Goal: Information Seeking & Learning: Learn about a topic

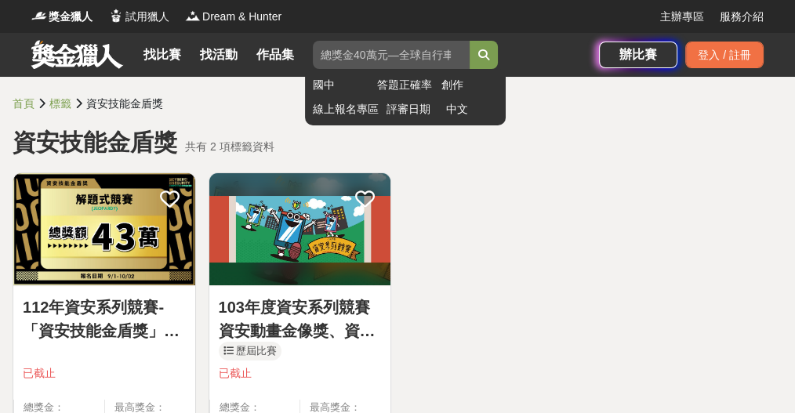
click at [396, 55] on input "search" at bounding box center [391, 55] width 157 height 28
type input "ㄐ"
type input "資安系列競賽"
click button "submit" at bounding box center [484, 55] width 28 height 28
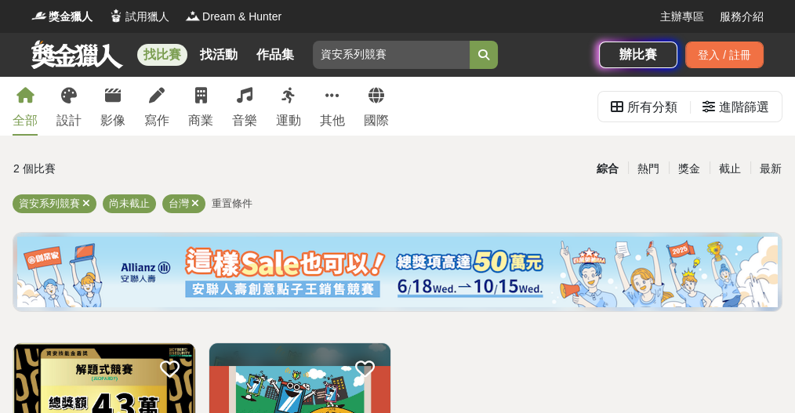
scroll to position [104, 0]
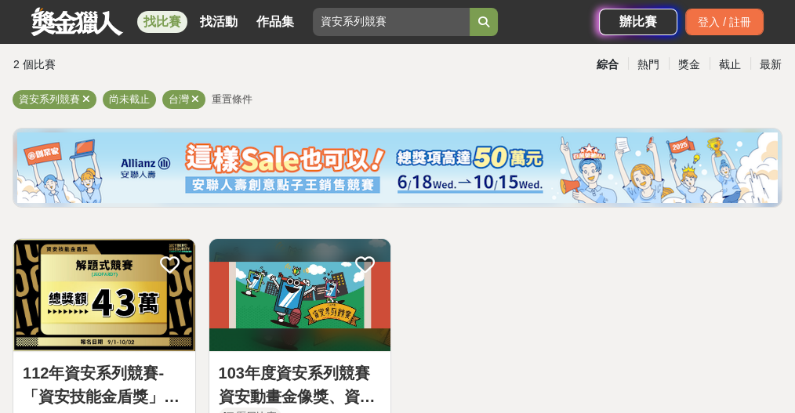
click at [89, 364] on link "112年資安系列競賽-「資安技能金盾獎」競賽" at bounding box center [104, 384] width 163 height 47
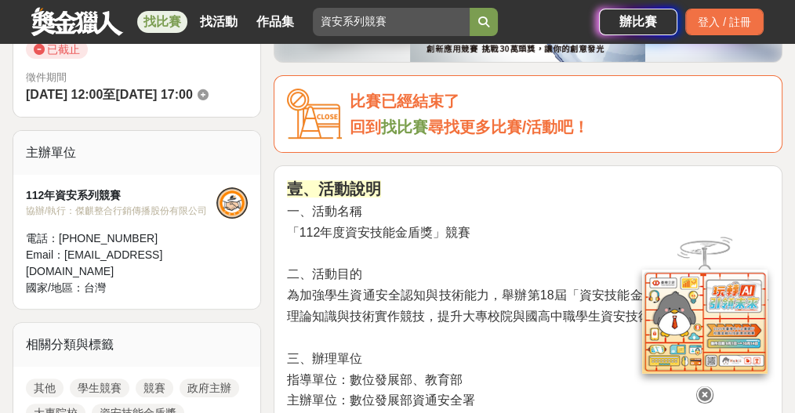
scroll to position [460, 0]
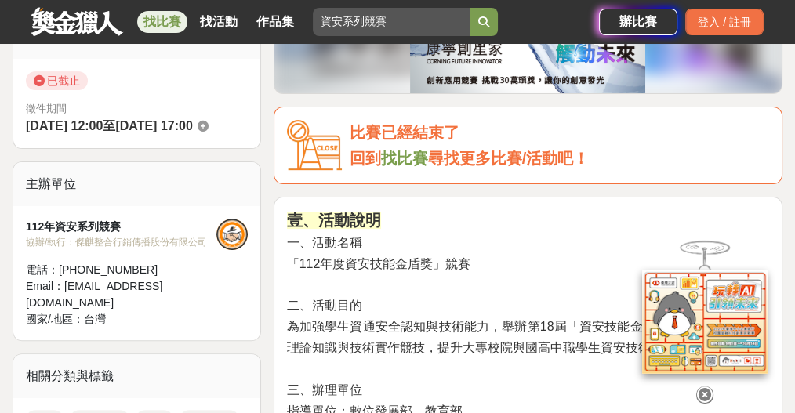
click at [82, 219] on div "112年資安系列競賽" at bounding box center [121, 227] width 190 height 16
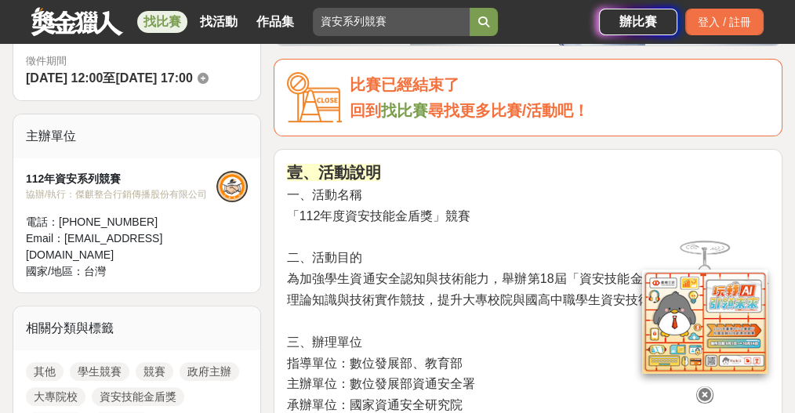
scroll to position [564, 0]
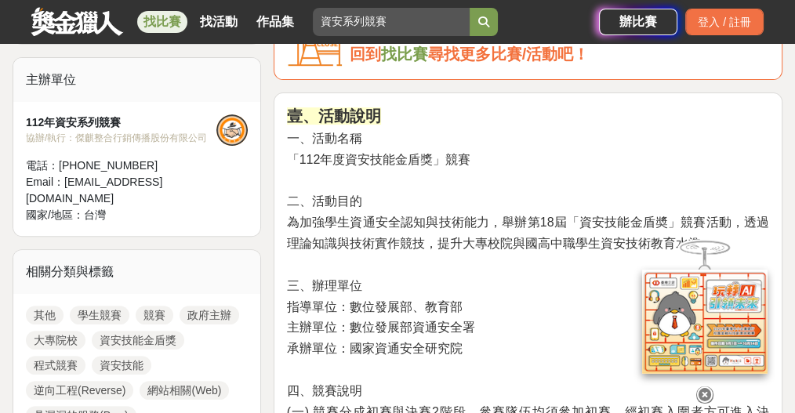
click at [136, 331] on link "資安技能金盾獎" at bounding box center [138, 340] width 92 height 19
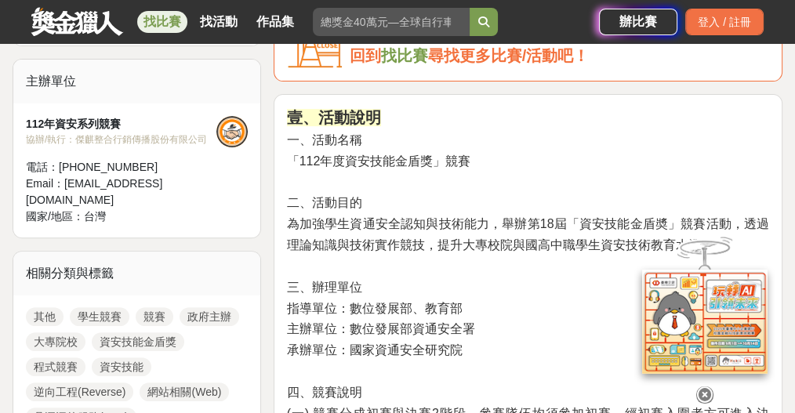
scroll to position [564, 0]
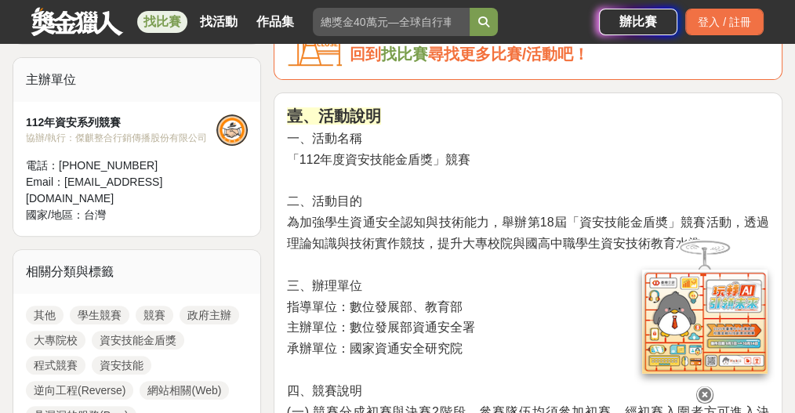
click at [127, 356] on link "資安技能" at bounding box center [122, 365] width 60 height 19
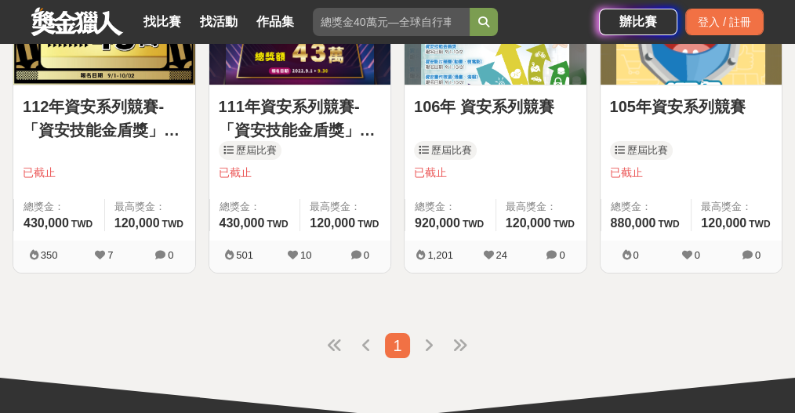
scroll to position [52, 0]
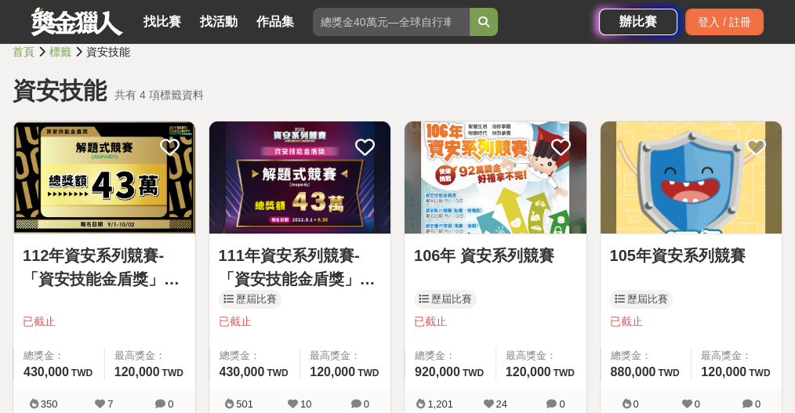
click at [104, 265] on link "112年資安系列競賽-「資安技能金盾獎」競賽" at bounding box center [104, 267] width 163 height 47
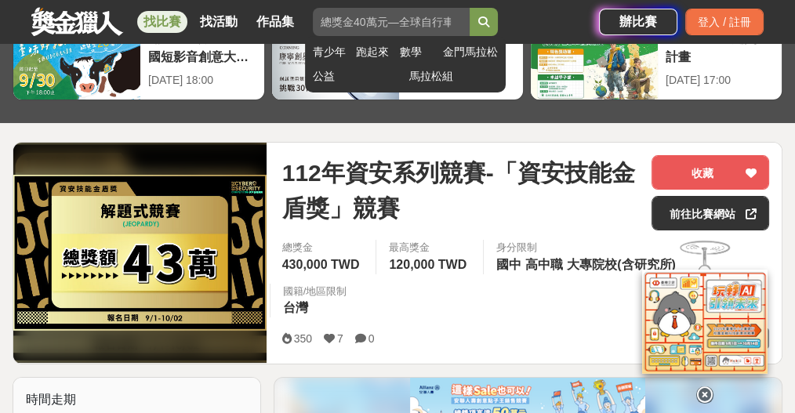
scroll to position [104, 0]
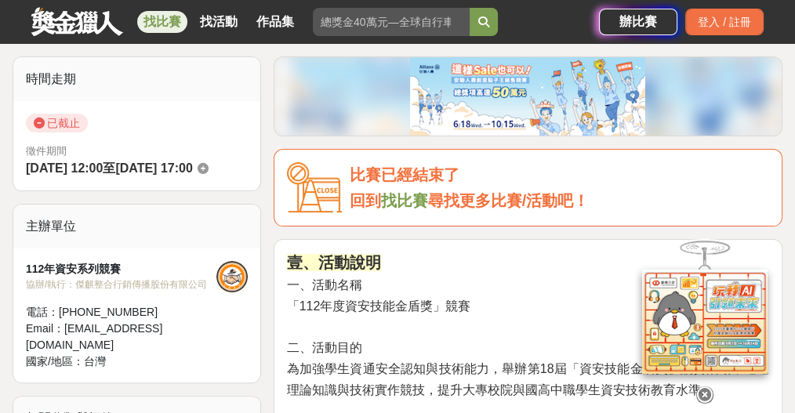
click at [412, 299] on span "「112年度資安技能金盾獎」競賽" at bounding box center [379, 305] width 184 height 13
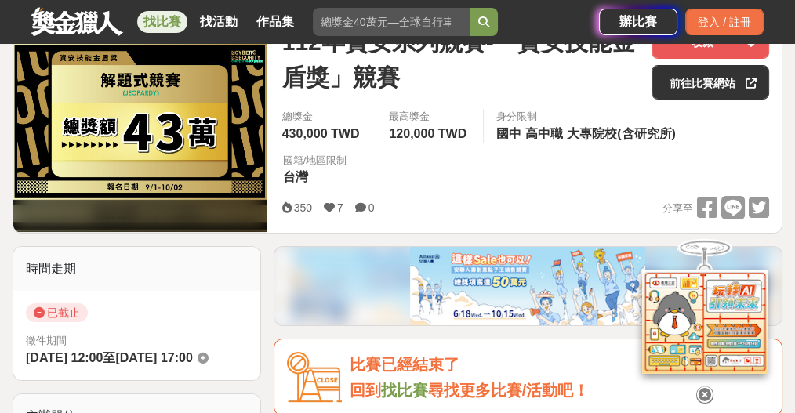
scroll to position [420, 0]
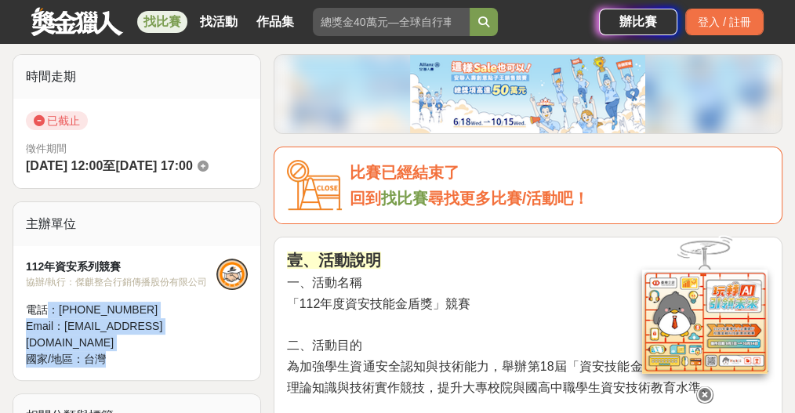
drag, startPoint x: 49, startPoint y: 282, endPoint x: 216, endPoint y: 317, distance: 171.4
click at [216, 317] on div "112年資安系列競賽 協辦/執行： 傑麒整合行銷傳播股份有限公司 電話： [PHONE_NUMBER] Email： [EMAIL_ADDRESS][DOMA…" at bounding box center [136, 313] width 247 height 134
click at [92, 353] on span "台灣" at bounding box center [95, 359] width 22 height 13
drag, startPoint x: 147, startPoint y: 319, endPoint x: 0, endPoint y: 271, distance: 154.2
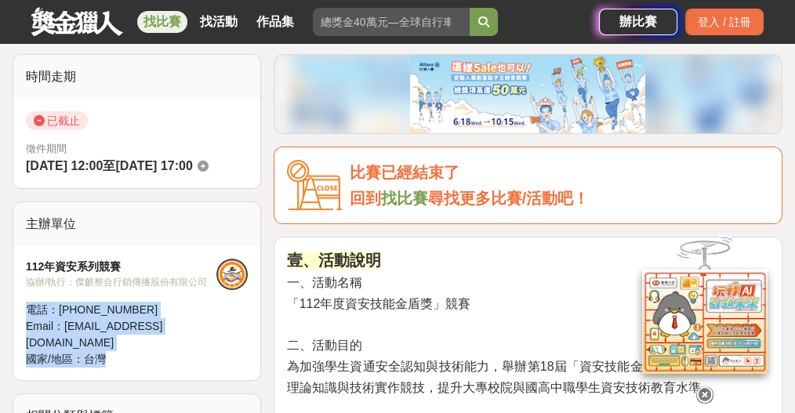
click at [111, 318] on div "Email： [EMAIL_ADDRESS][DOMAIN_NAME]" at bounding box center [121, 334] width 190 height 33
drag, startPoint x: 129, startPoint y: 318, endPoint x: 20, endPoint y: 279, distance: 115.8
click at [20, 279] on div "112年資安系列競賽 協辦/執行： 傑麒整合行銷傳播股份有限公司 電話： [PHONE_NUMBER] Email： [EMAIL_ADDRESS][DOMA…" at bounding box center [136, 313] width 247 height 134
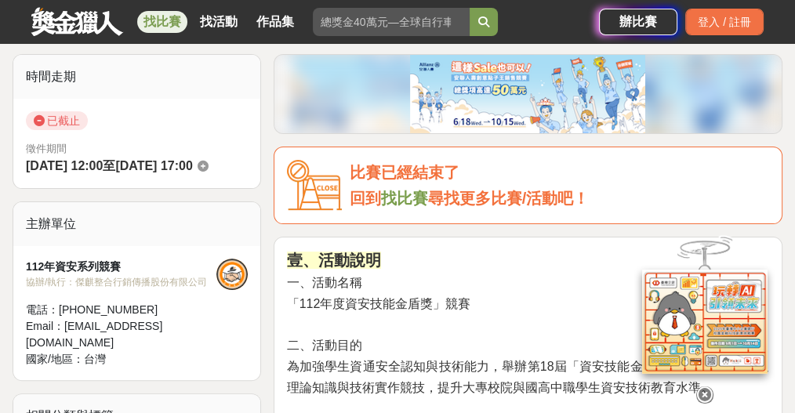
click at [221, 306] on div at bounding box center [231, 313] width 31 height 109
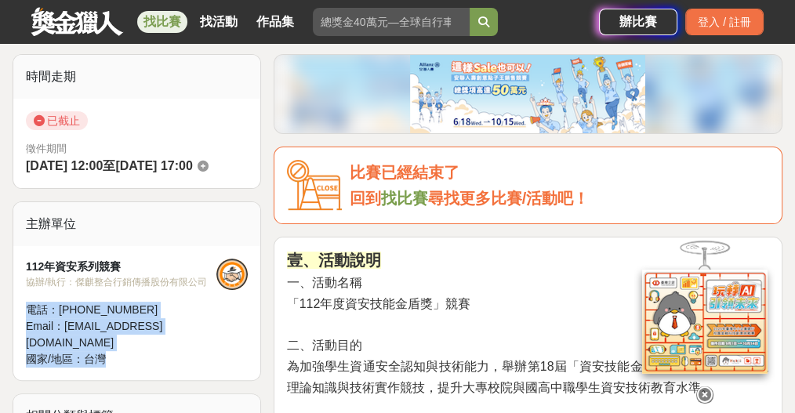
drag, startPoint x: 169, startPoint y: 310, endPoint x: 20, endPoint y: 274, distance: 153.4
click at [20, 274] on div "112年資安系列競賽 協辦/執行： 傑麒整合行銷傳播股份有限公司 電話： [PHONE_NUMBER] Email： [EMAIL_ADDRESS][DOMA…" at bounding box center [136, 313] width 247 height 134
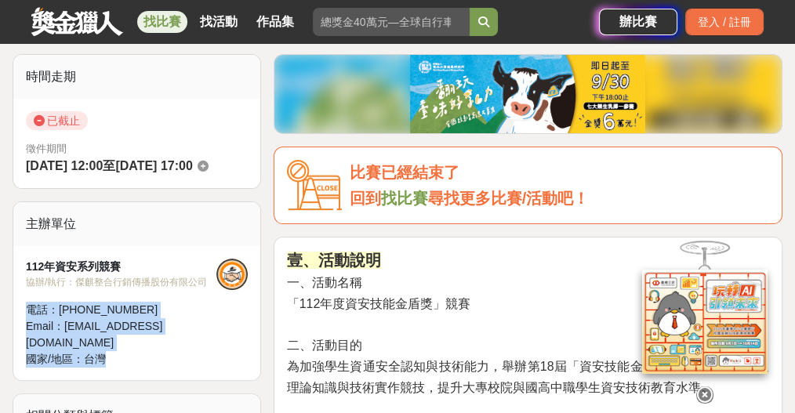
click at [155, 318] on div "Email： [EMAIL_ADDRESS][DOMAIN_NAME]" at bounding box center [121, 334] width 190 height 33
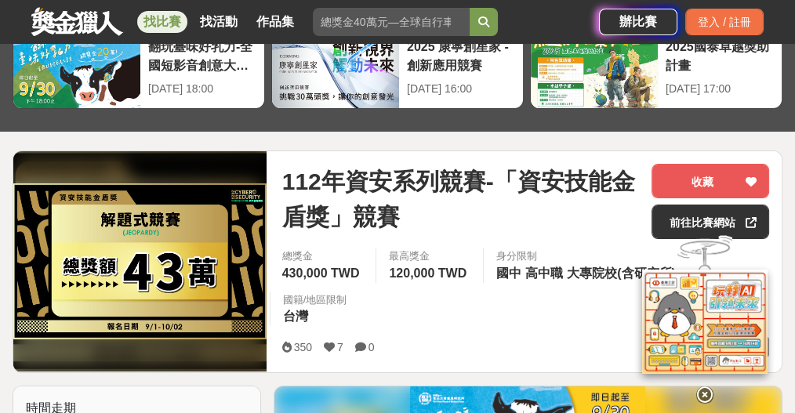
scroll to position [107, 0]
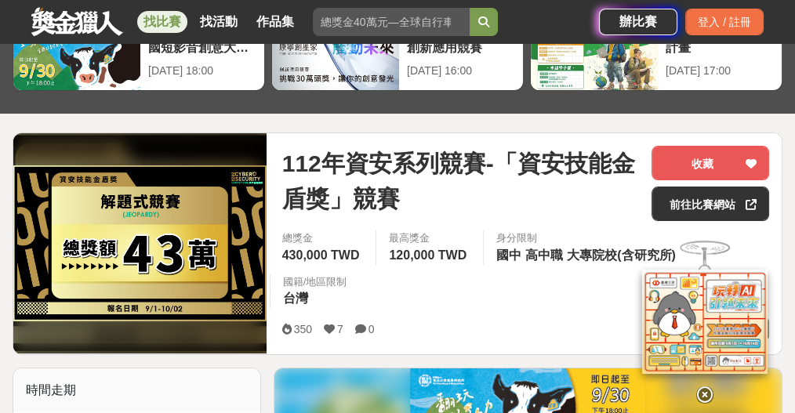
click at [165, 213] on img at bounding box center [139, 243] width 253 height 156
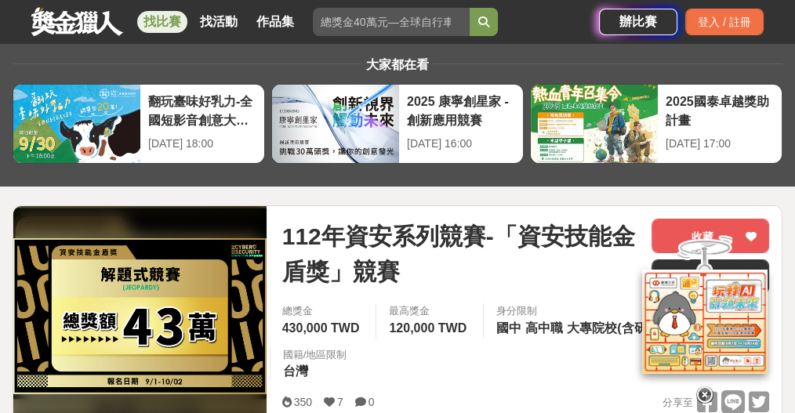
scroll to position [52, 0]
